Goal: Information Seeking & Learning: Find specific page/section

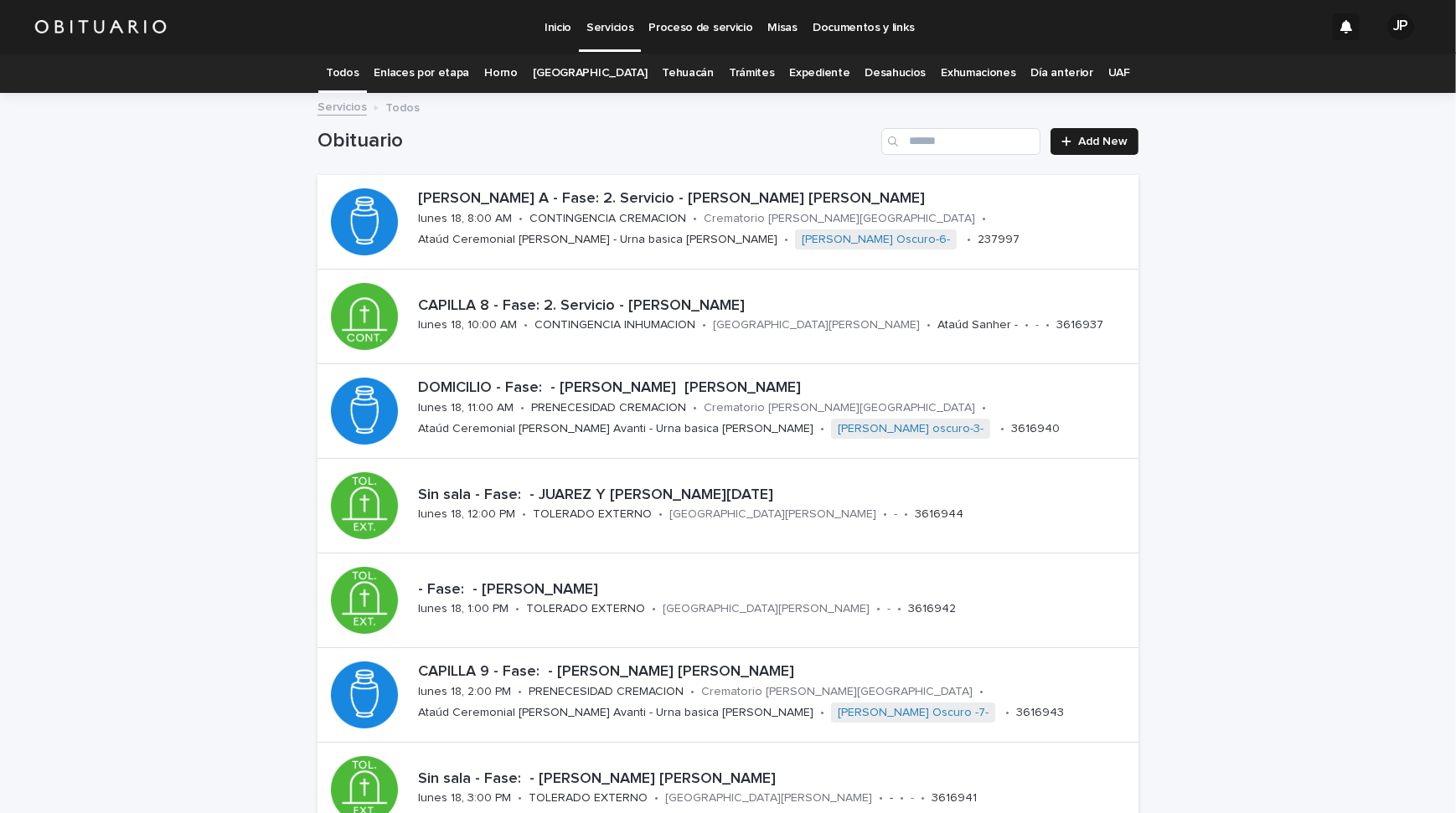
click at [568, 77] on link "[GEOGRAPHIC_DATA]" at bounding box center [589, 73] width 115 height 39
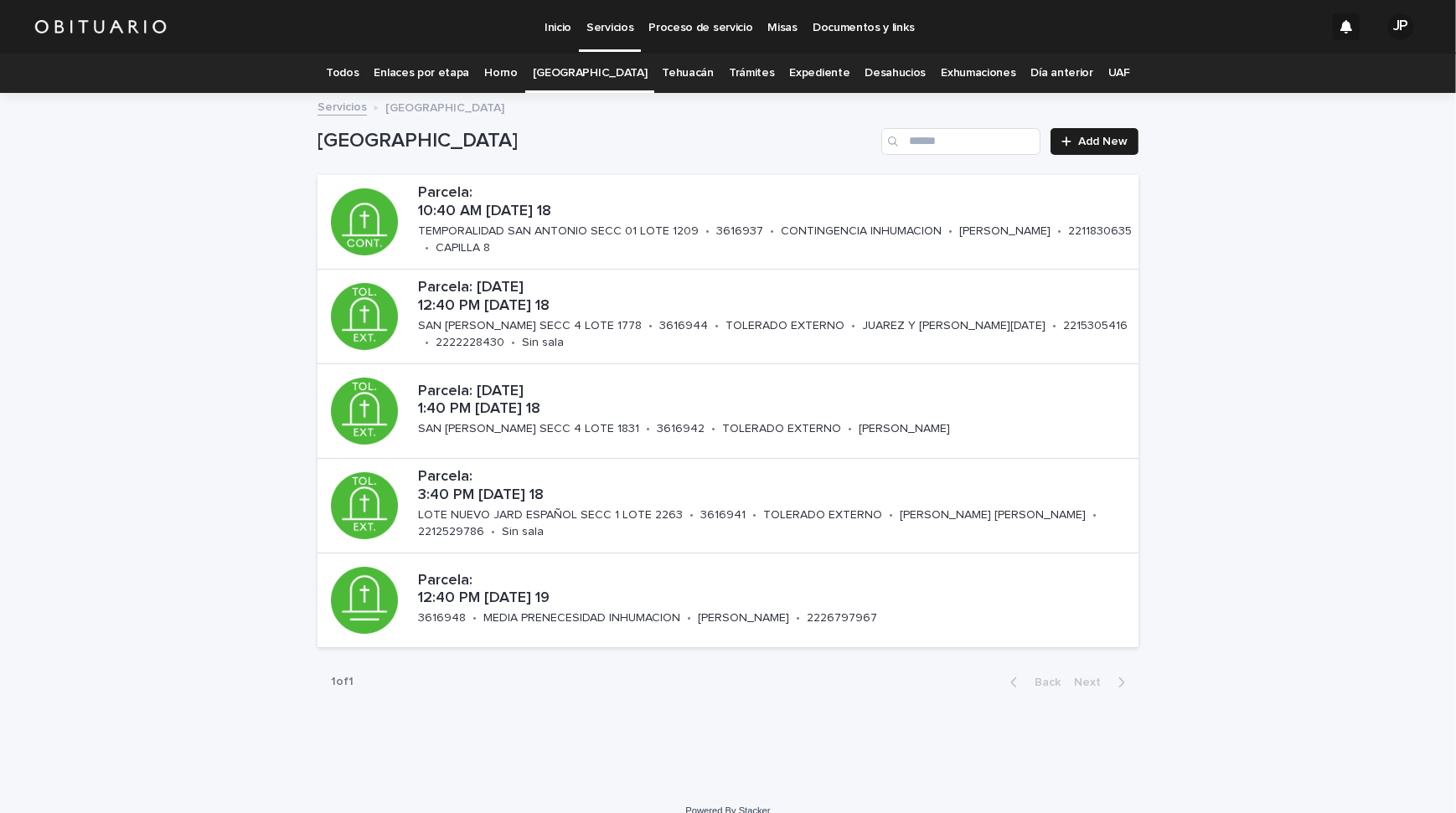
click at [1237, 197] on div "Loading... Saving… Loading... Saving… [GEOGRAPHIC_DATA]: 10:40 AM [DATE] 18 TEM…" at bounding box center [728, 440] width 1456 height 692
click at [358, 73] on link "Todos" at bounding box center [341, 73] width 32 height 39
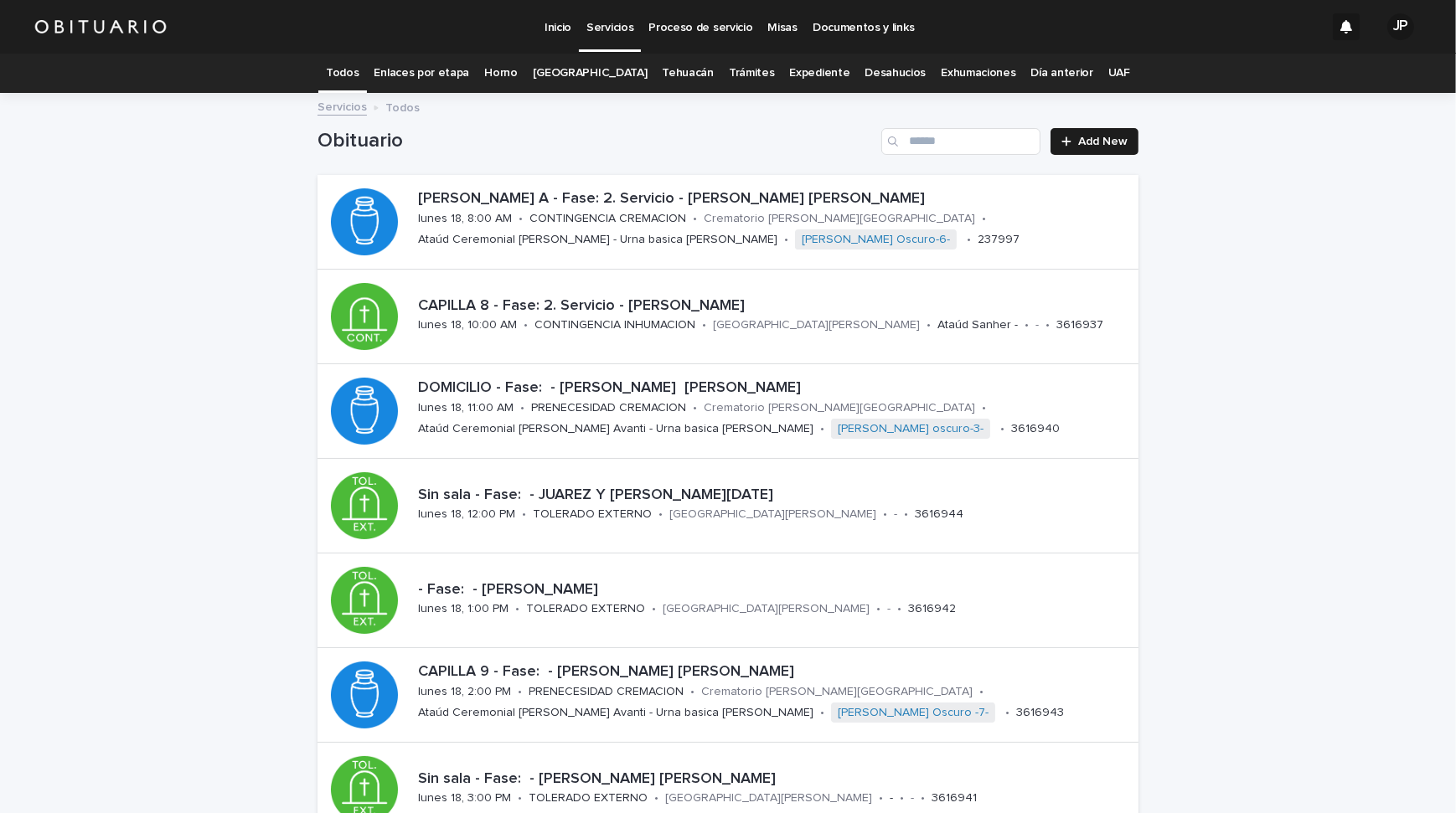
click at [1228, 232] on div "Loading... Saving… Loading... Saving… Obituario Add New [PERSON_NAME] A - Fase:…" at bounding box center [728, 677] width 1456 height 1166
click at [607, 306] on p "CAPILLA 8 - Fase: 2. Servicio - [PERSON_NAME]" at bounding box center [774, 306] width 714 height 18
